Goal: Task Accomplishment & Management: Manage account settings

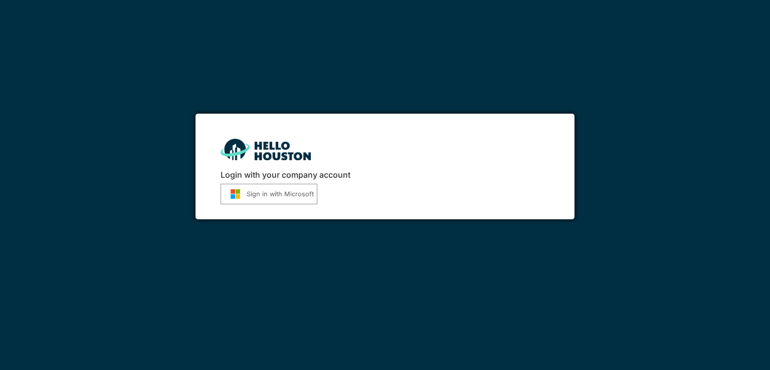
click at [264, 195] on button "Sign in with Microsoft" at bounding box center [268, 194] width 97 height 21
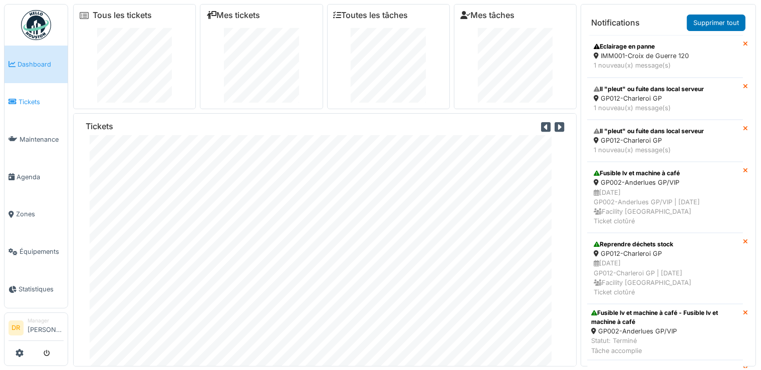
click at [27, 101] on span "Tickets" at bounding box center [41, 102] width 45 height 10
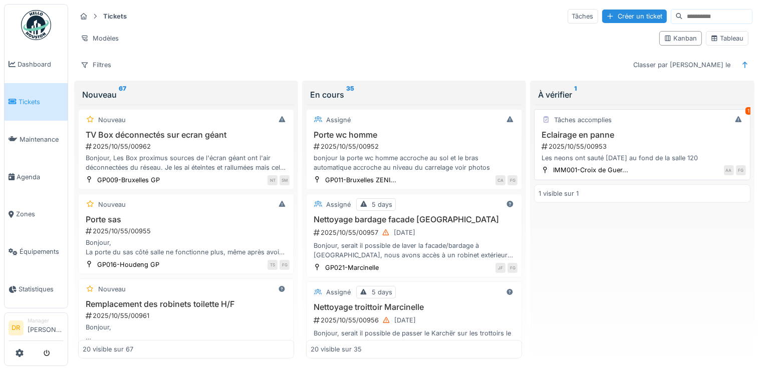
click at [577, 140] on div "Eclairage en panne 2025/10/55/00953 Les neons ont sauté hier au fond de la sall…" at bounding box center [642, 146] width 207 height 33
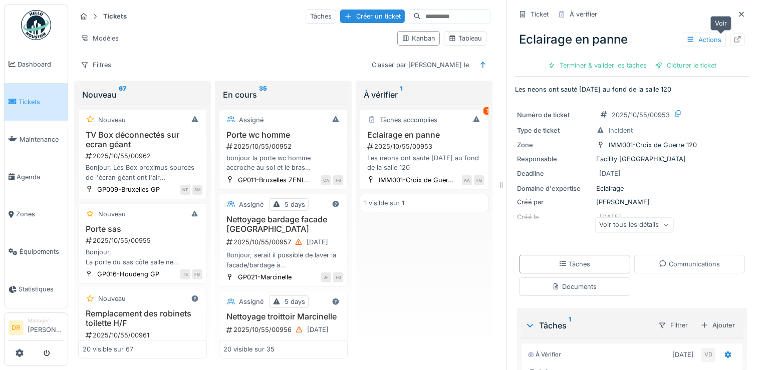
click at [735, 39] on icon at bounding box center [738, 39] width 7 height 7
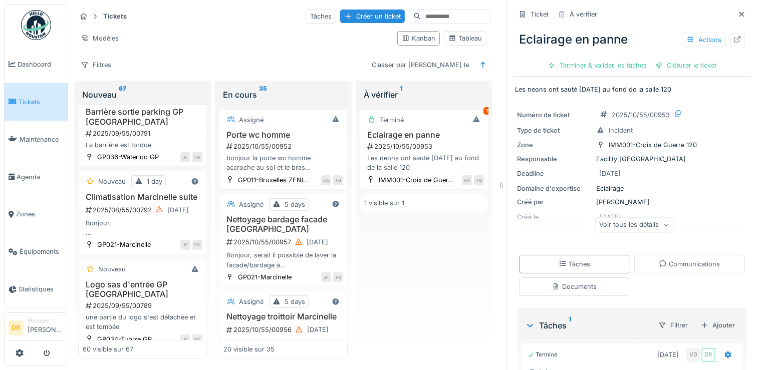
scroll to position [3640, 0]
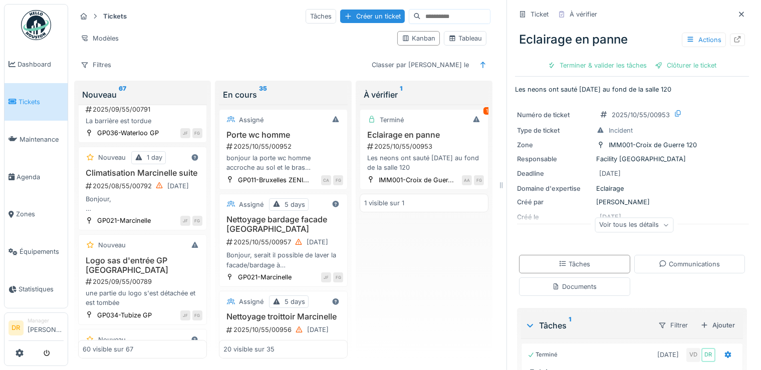
click at [119, 41] on div "Bonjour, depuis le bureau j'entend des gouttes d'eau tombé sur l'isolation dans…" at bounding box center [143, 31] width 120 height 19
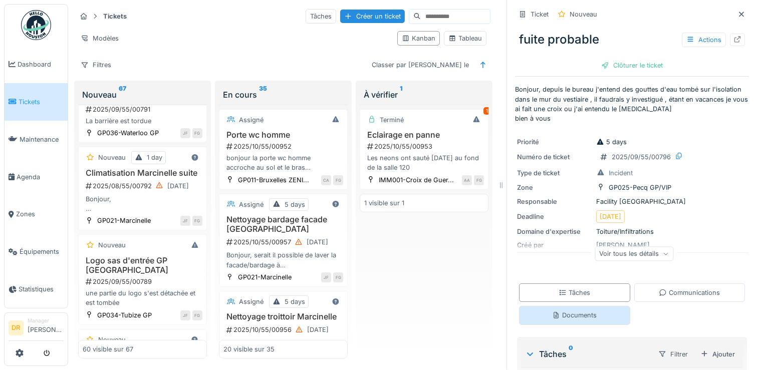
click at [564, 315] on div "Documents" at bounding box center [574, 316] width 45 height 10
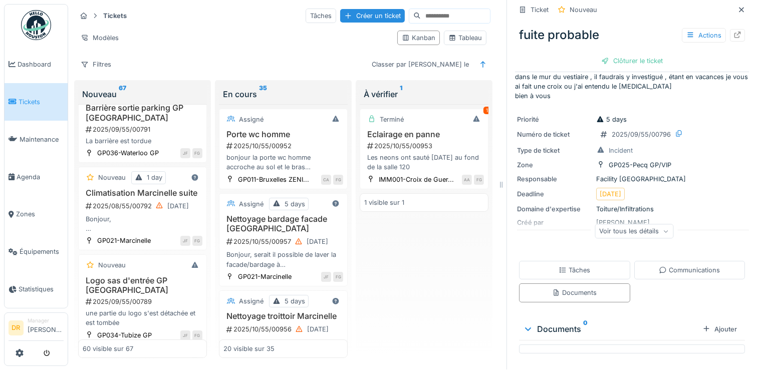
scroll to position [3616, 0]
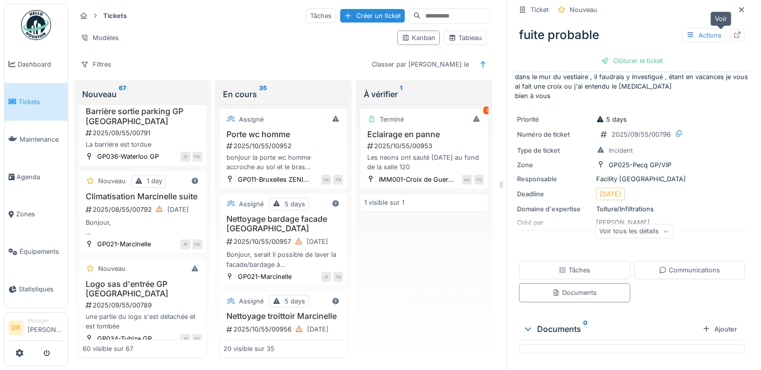
click at [735, 32] on icon at bounding box center [738, 35] width 7 height 7
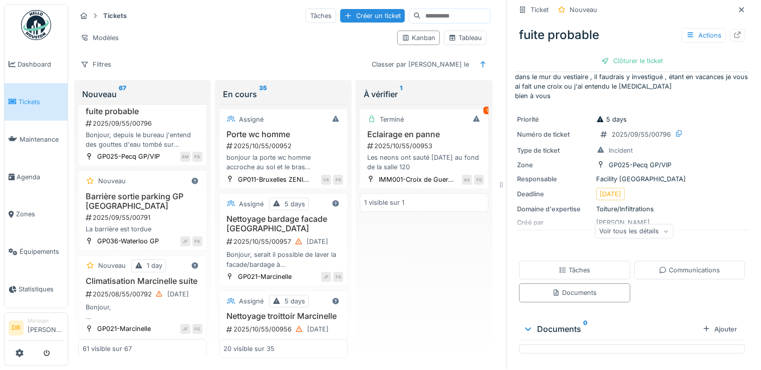
scroll to position [3714, 0]
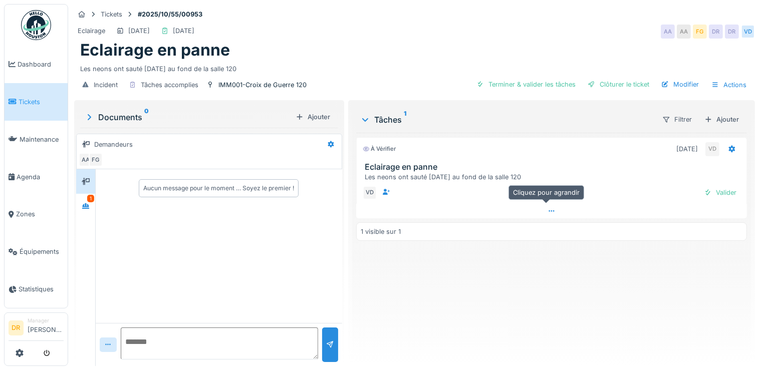
click at [548, 211] on icon at bounding box center [552, 211] width 8 height 7
click at [40, 105] on link "Tickets" at bounding box center [36, 102] width 63 height 38
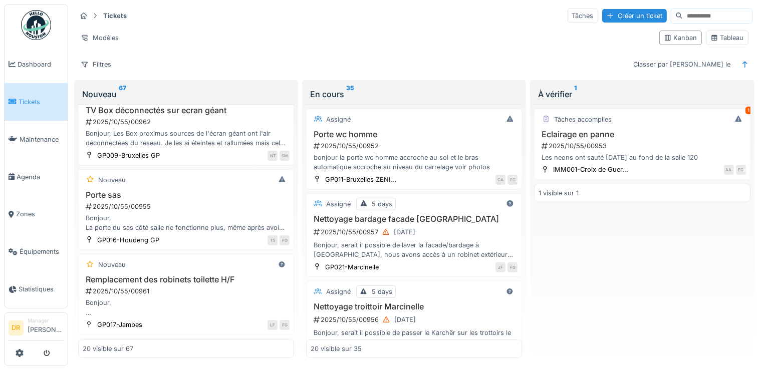
scroll to position [245, 0]
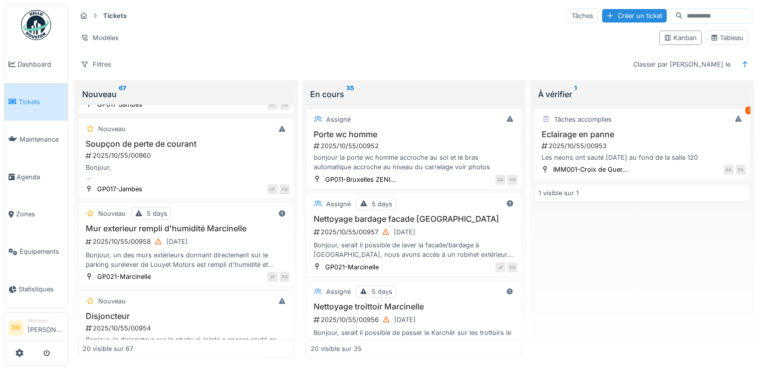
click at [292, 339] on div "Nouveau 67 Nouveau TV Box déconnectés sur ecran géant 2025/10/55/00962 Bonjour,…" at bounding box center [186, 221] width 224 height 283
drag, startPoint x: 291, startPoint y: 337, endPoint x: 294, endPoint y: 341, distance: 5.7
click at [294, 341] on div "Nouveau 67 Nouveau TV Box déconnectés sur ecran géant 2025/10/55/00962 Bonjour,…" at bounding box center [186, 221] width 224 height 283
click at [294, 342] on div "Nouveau 67 Nouveau TV Box déconnectés sur ecran géant 2025/10/55/00962 Bonjour,…" at bounding box center [186, 221] width 224 height 283
click at [295, 341] on div "Nouveau 67 Nouveau TV Box déconnectés sur ecran géant 2025/10/55/00962 Bonjour,…" at bounding box center [186, 221] width 224 height 283
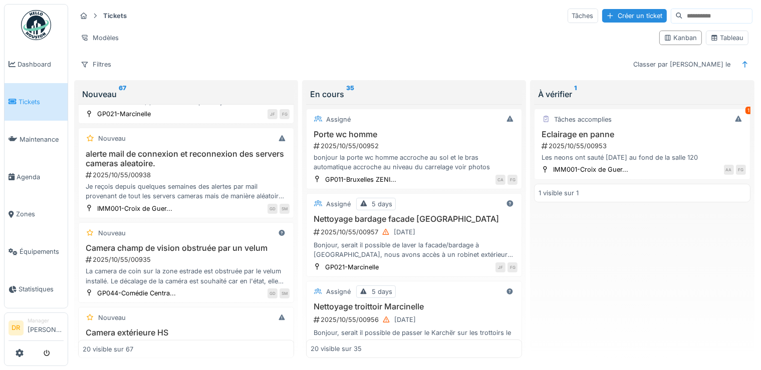
scroll to position [581, 0]
click at [578, 141] on div "2025/10/55/00953" at bounding box center [643, 146] width 205 height 10
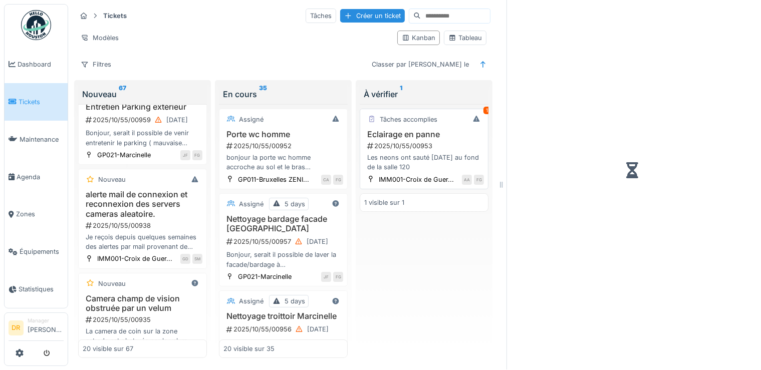
scroll to position [633, 0]
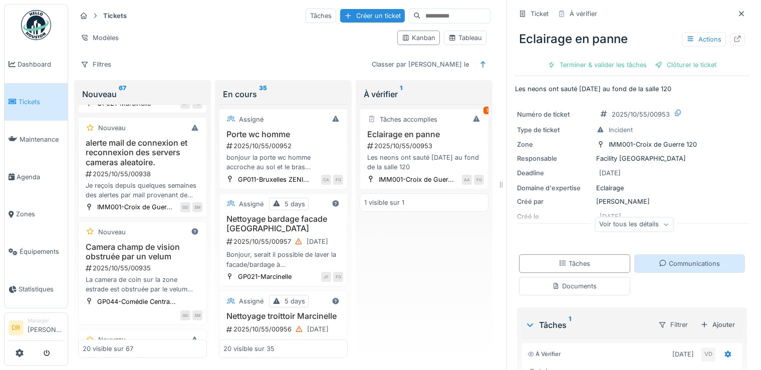
click at [659, 260] on icon at bounding box center [663, 263] width 8 height 7
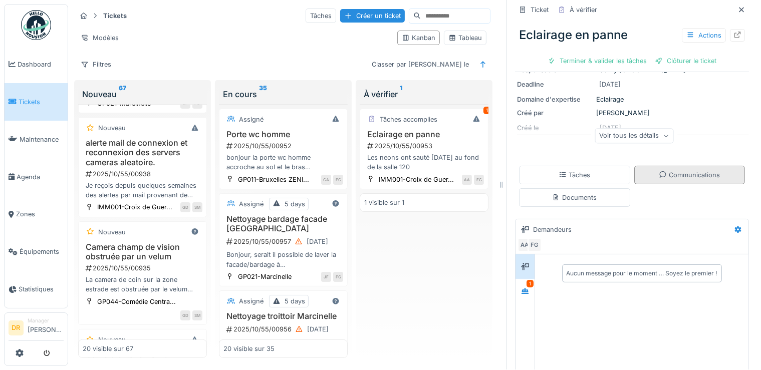
scroll to position [89, 0]
click at [734, 31] on div at bounding box center [738, 36] width 8 height 10
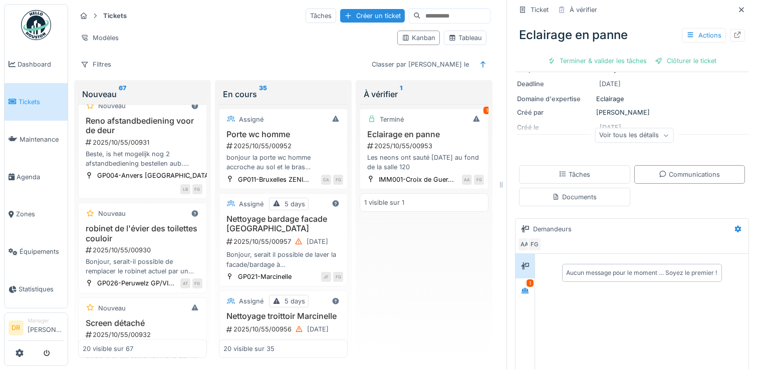
scroll to position [970, 0]
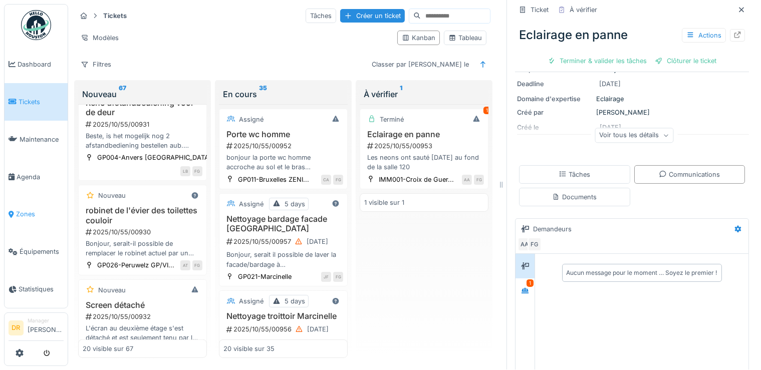
click at [21, 209] on span "Zones" at bounding box center [40, 214] width 48 height 10
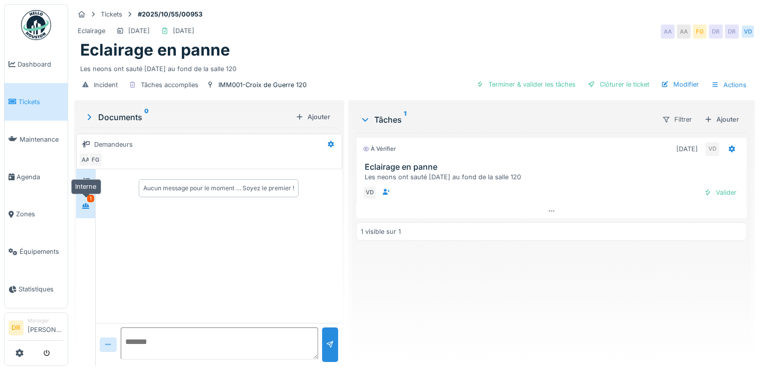
click at [87, 206] on icon at bounding box center [85, 206] width 7 height 6
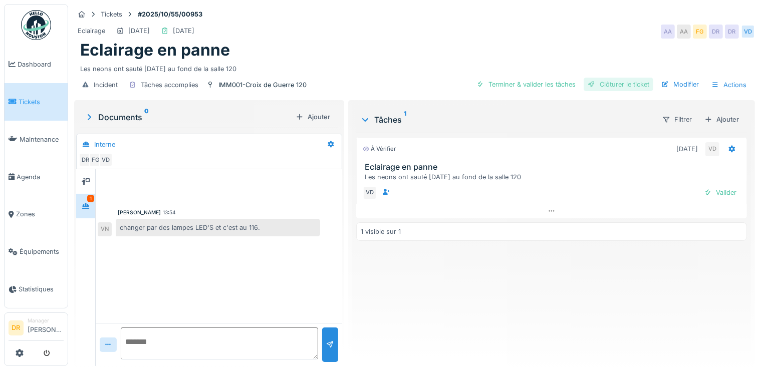
click at [618, 85] on div "Clôturer le ticket" at bounding box center [619, 85] width 70 height 14
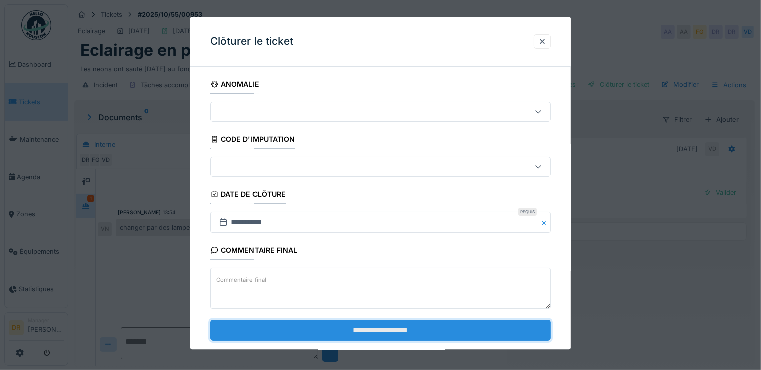
click at [385, 328] on input "**********" at bounding box center [380, 330] width 341 height 21
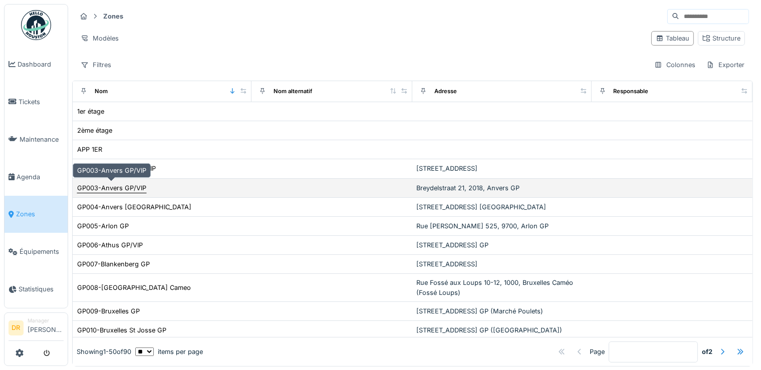
click at [109, 186] on div "GP003-Anvers GP/VIP" at bounding box center [111, 188] width 69 height 10
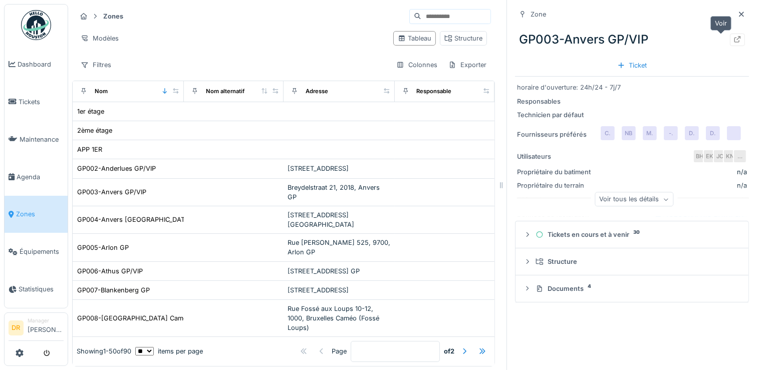
click at [734, 44] on div at bounding box center [738, 40] width 8 height 10
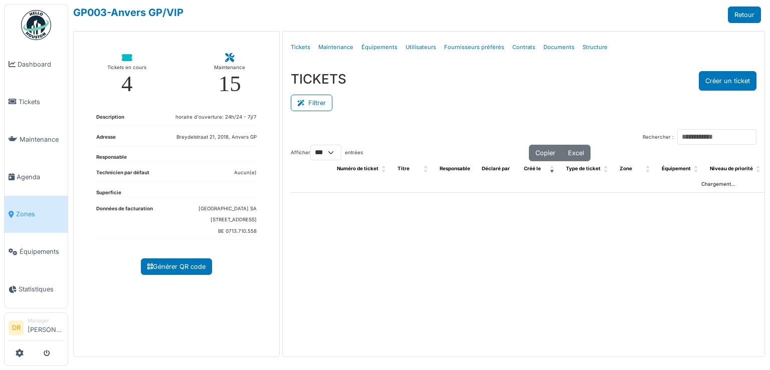
select select "***"
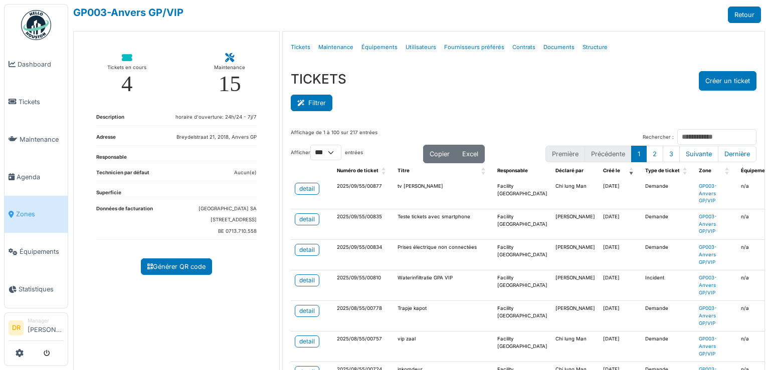
click at [309, 104] on button "Filtrer" at bounding box center [312, 103] width 42 height 17
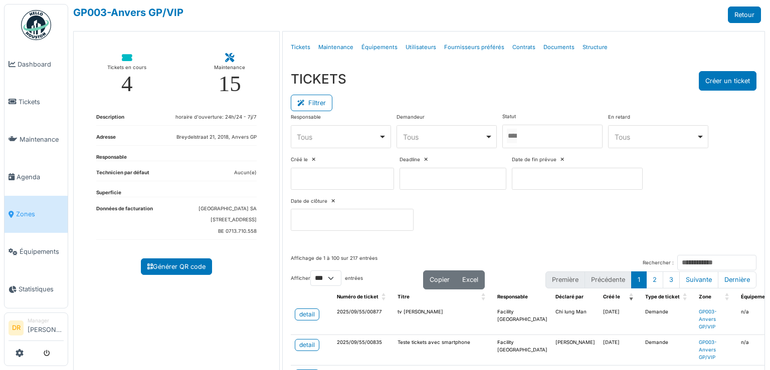
click at [517, 137] on input "Tous" at bounding box center [512, 136] width 10 height 15
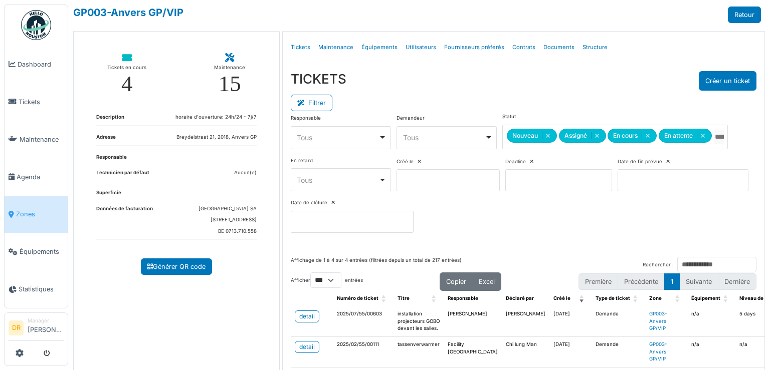
click at [464, 88] on div "TICKETS Créer un ticket" at bounding box center [523, 81] width 465 height 20
click at [534, 86] on div "TICKETS Créer un ticket" at bounding box center [523, 81] width 465 height 20
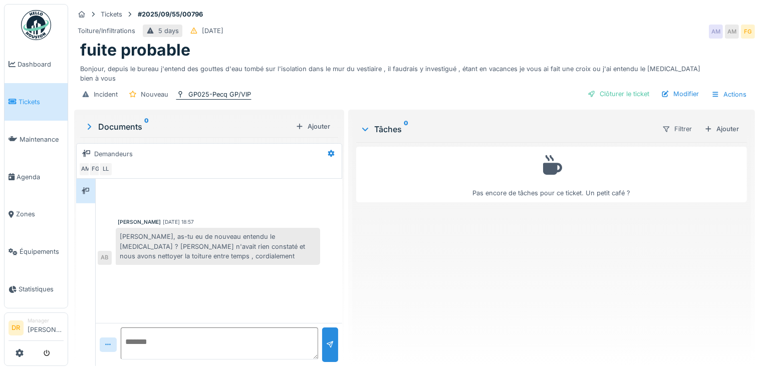
click at [200, 95] on div "GP025-Pecq GP/VIP" at bounding box center [219, 95] width 63 height 10
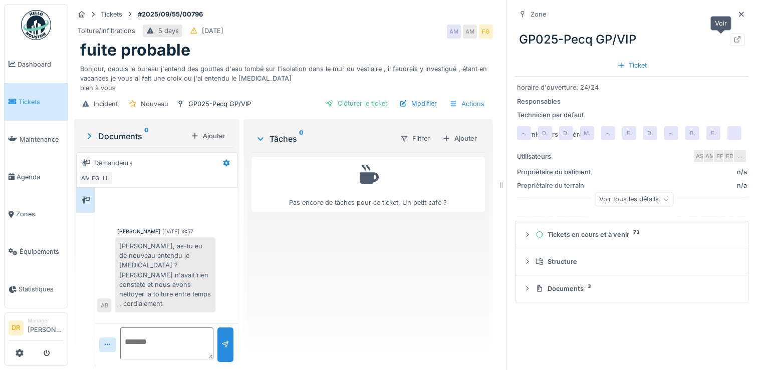
click at [734, 41] on icon at bounding box center [738, 39] width 8 height 7
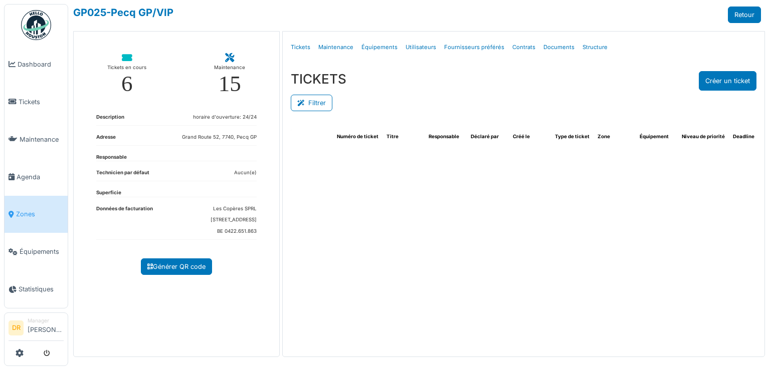
select select "***"
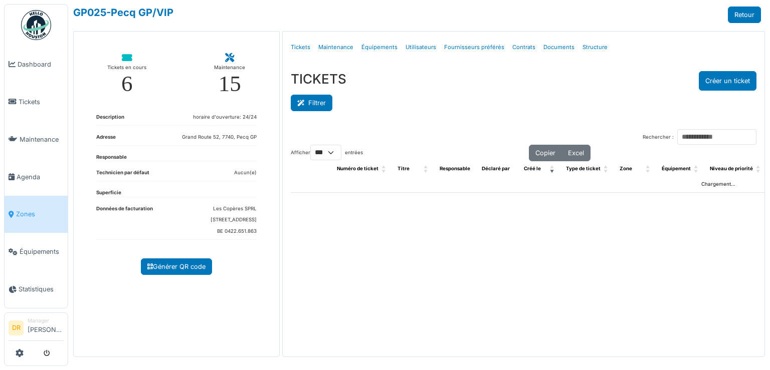
click at [316, 101] on button "Filtrer" at bounding box center [312, 103] width 42 height 17
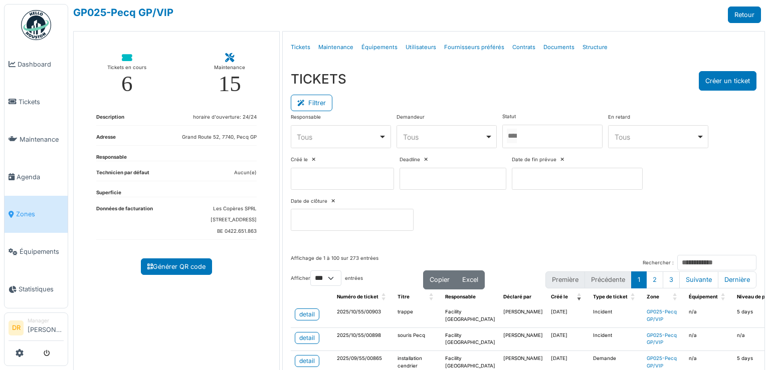
click at [528, 125] on div at bounding box center [552, 137] width 100 height 24
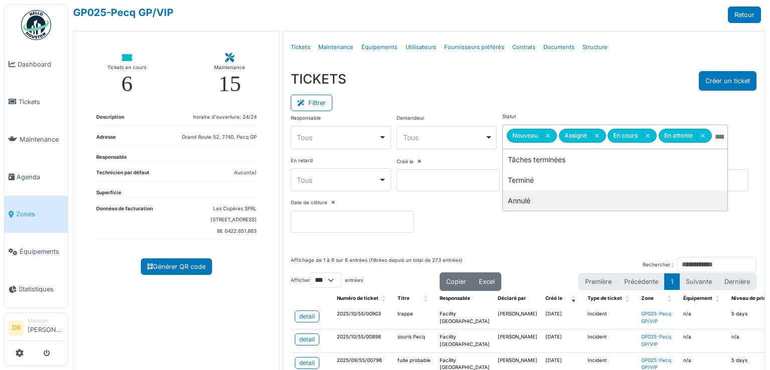
click at [479, 101] on div "Filtrer" at bounding box center [523, 102] width 465 height 23
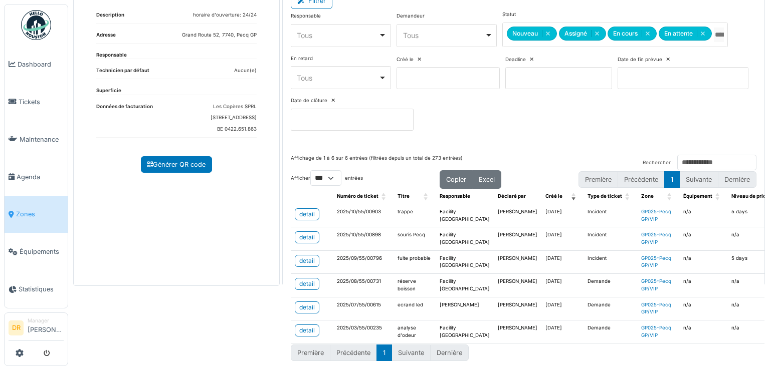
scroll to position [145, 0]
click at [301, 210] on div "detail" at bounding box center [307, 214] width 16 height 9
click at [307, 233] on div "detail" at bounding box center [307, 237] width 16 height 9
click at [308, 257] on div "detail" at bounding box center [307, 261] width 16 height 9
click at [305, 280] on div "detail" at bounding box center [307, 284] width 16 height 9
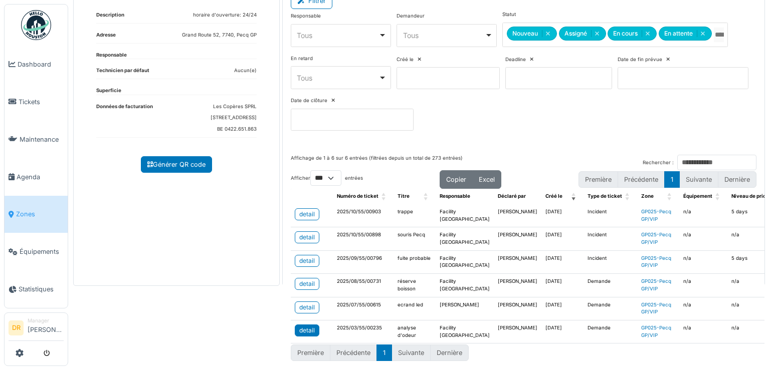
click at [306, 326] on div "detail" at bounding box center [307, 330] width 16 height 9
click at [303, 326] on div "detail" at bounding box center [307, 330] width 16 height 9
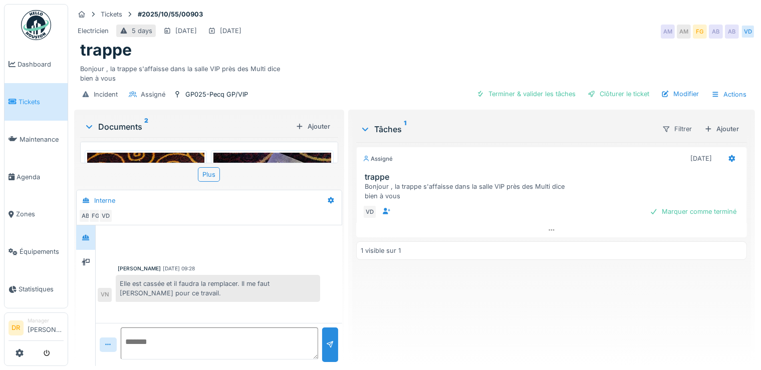
click at [174, 156] on img at bounding box center [145, 257] width 117 height 208
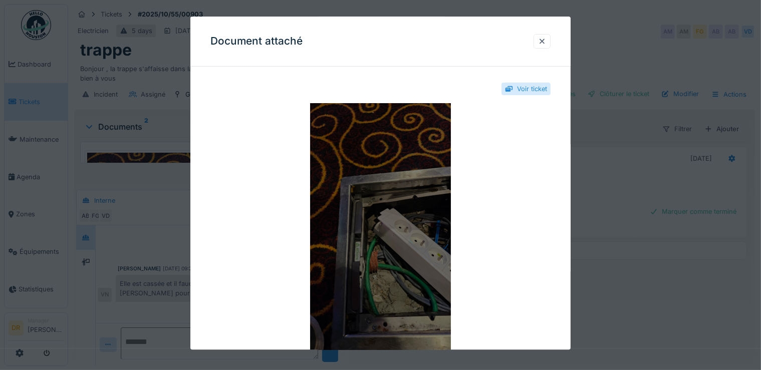
click at [255, 200] on img at bounding box center [380, 228] width 341 height 251
click at [411, 131] on img at bounding box center [380, 228] width 341 height 251
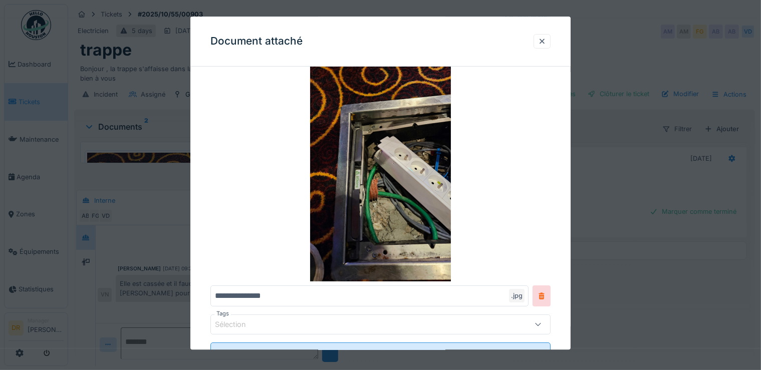
scroll to position [96, 0]
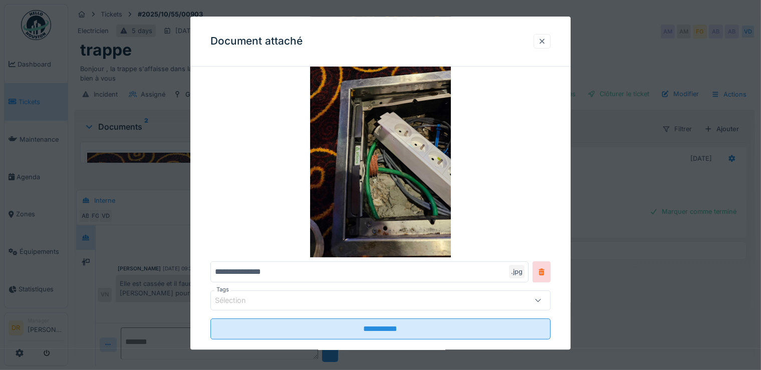
click at [546, 43] on div at bounding box center [542, 42] width 8 height 10
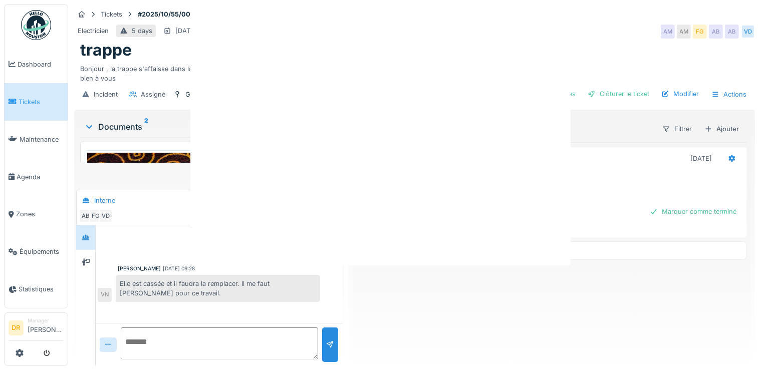
scroll to position [0, 0]
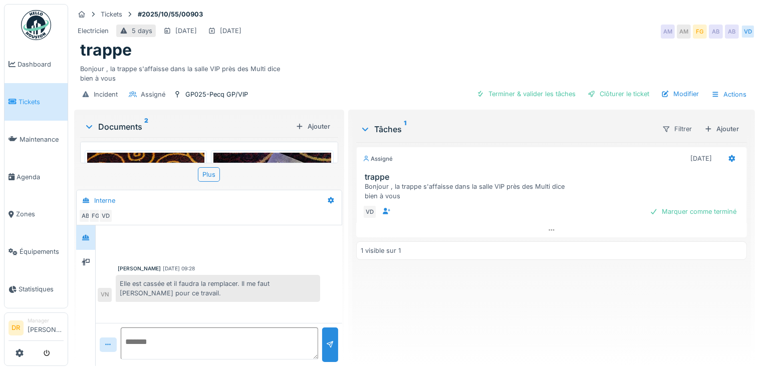
click at [271, 156] on img at bounding box center [271, 179] width 117 height 53
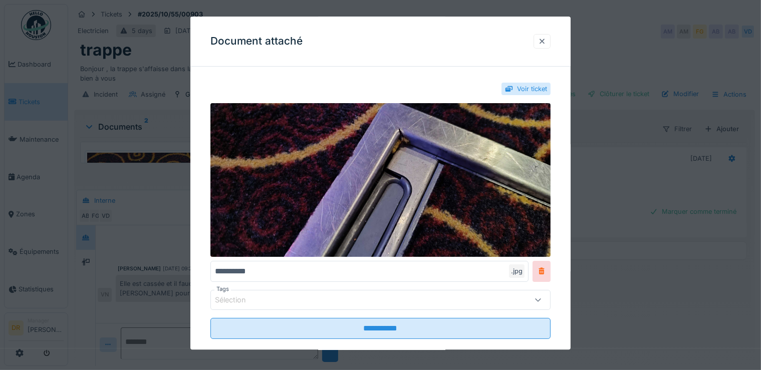
click at [546, 45] on div at bounding box center [542, 42] width 8 height 10
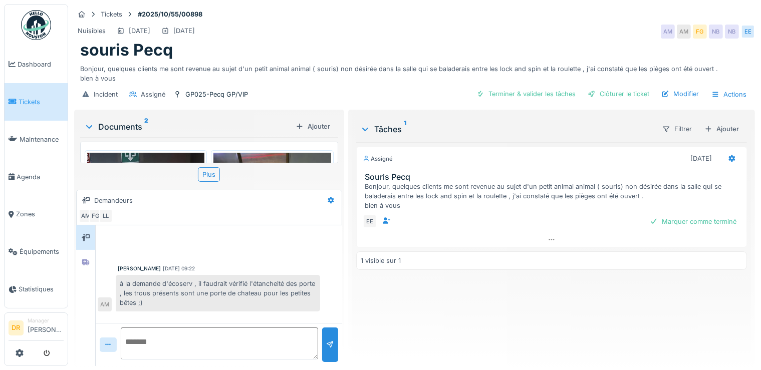
click at [240, 160] on img at bounding box center [271, 179] width 117 height 53
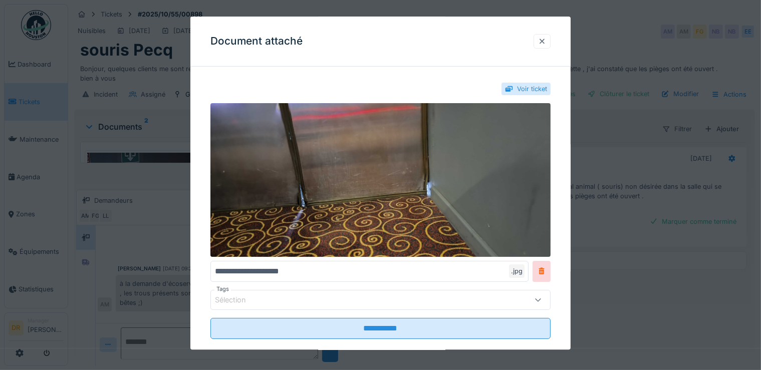
click at [545, 41] on div at bounding box center [542, 42] width 8 height 10
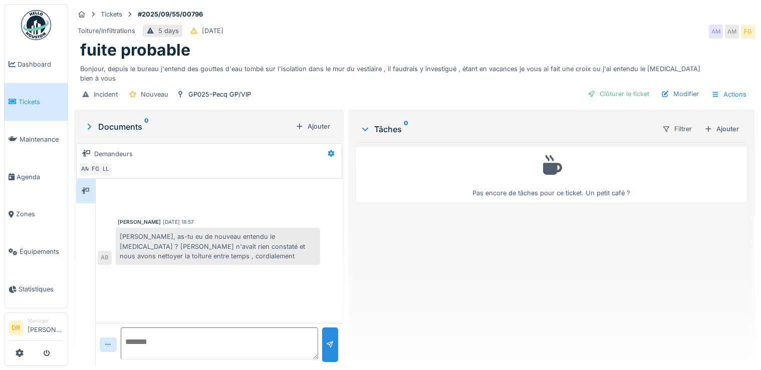
click at [145, 331] on textarea at bounding box center [219, 344] width 197 height 32
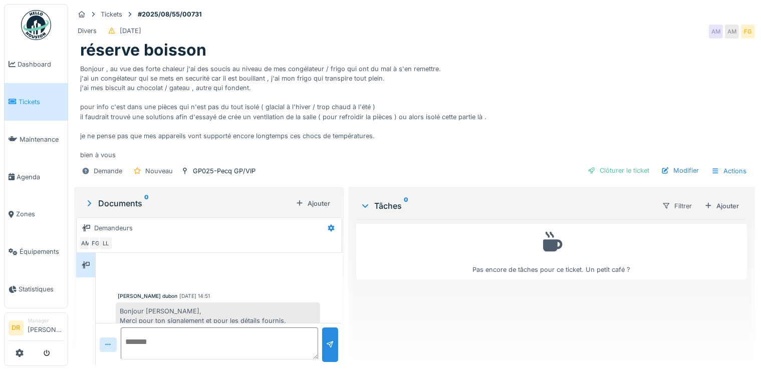
scroll to position [85, 0]
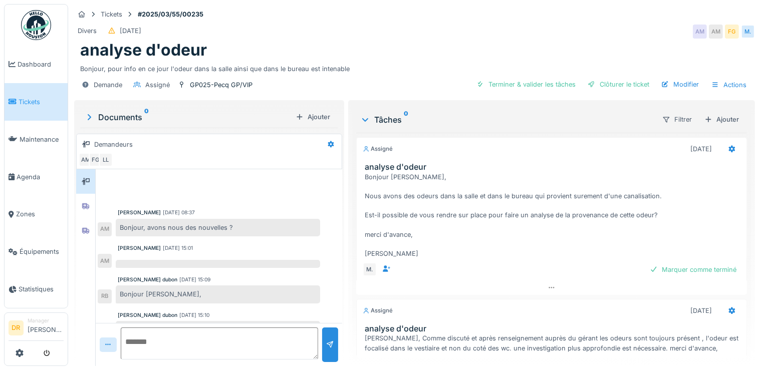
scroll to position [364, 0]
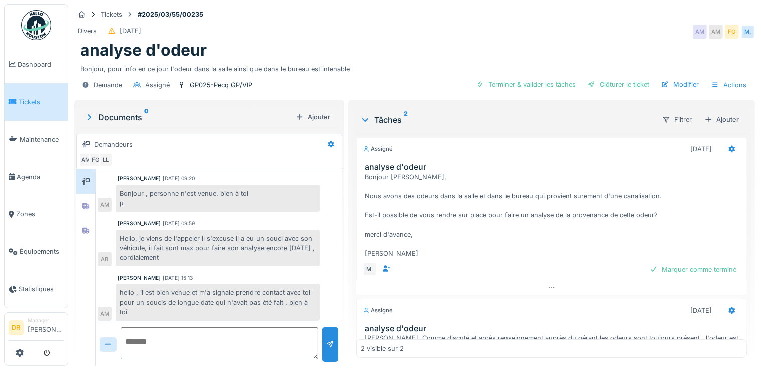
click at [185, 342] on textarea at bounding box center [219, 344] width 197 height 32
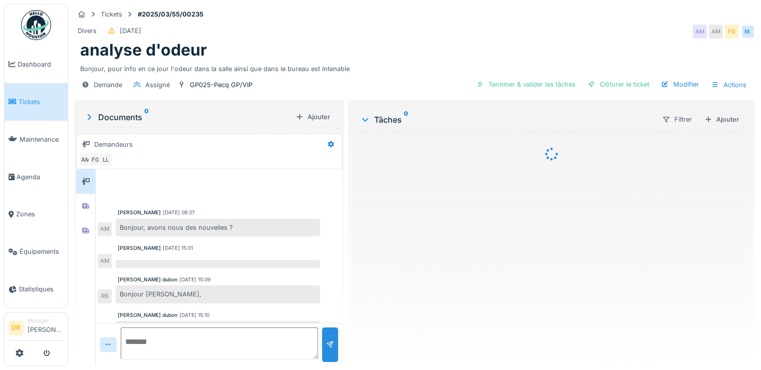
scroll to position [364, 0]
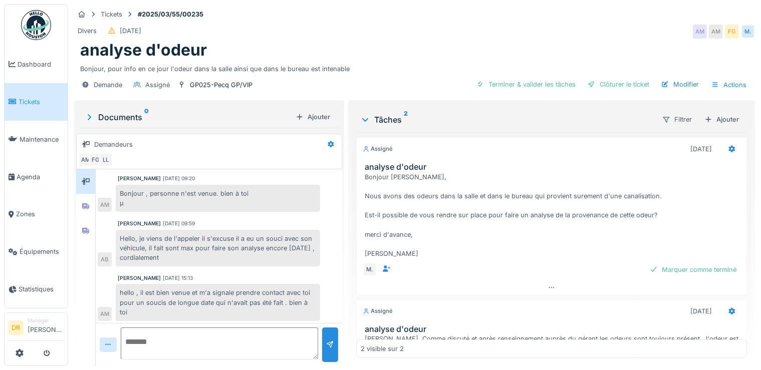
click at [177, 338] on textarea at bounding box center [219, 344] width 197 height 32
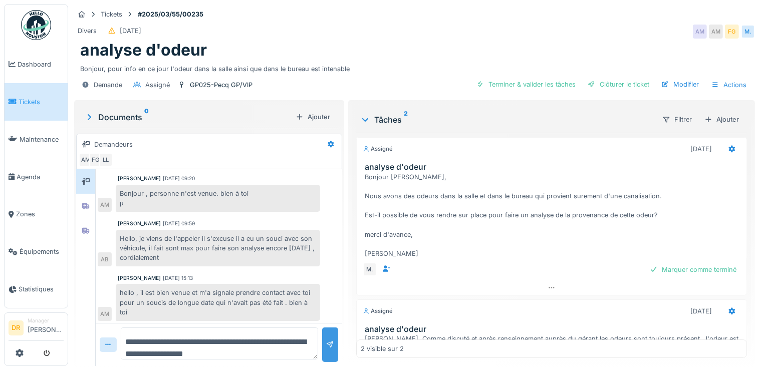
type textarea "**********"
click at [328, 348] on div at bounding box center [330, 345] width 8 height 10
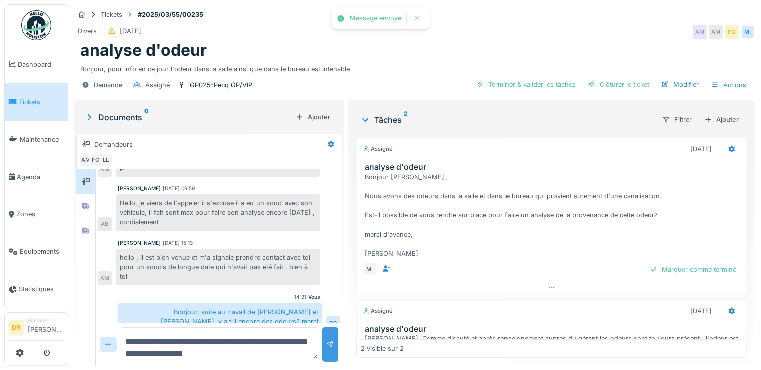
scroll to position [374, 0]
